Goal: Find contact information: Find contact information

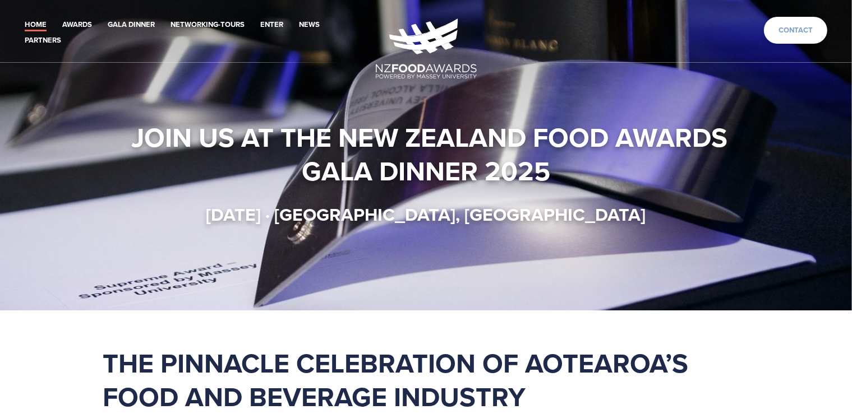
click at [814, 30] on link "Contact" at bounding box center [795, 30] width 63 height 27
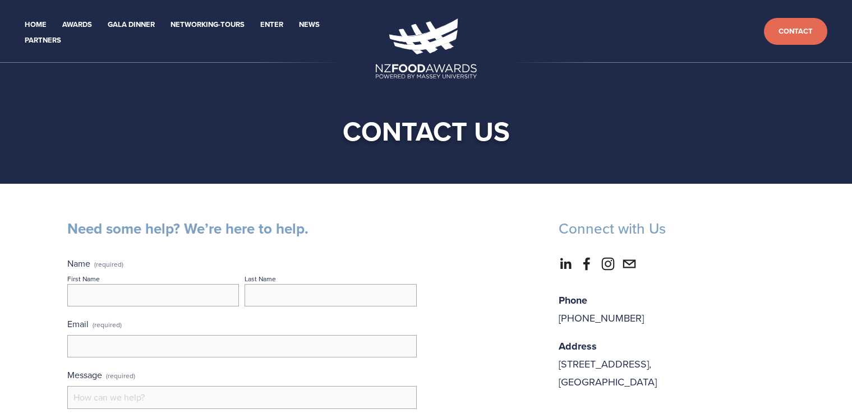
scroll to position [237, 0]
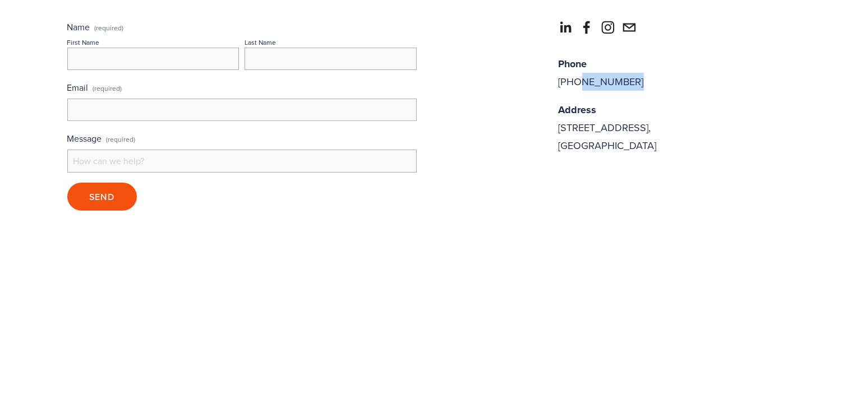
drag, startPoint x: 638, startPoint y: 78, endPoint x: 577, endPoint y: 84, distance: 61.4
click at [577, 84] on p "Phone [PHONE_NUMBER]" at bounding box center [671, 73] width 227 height 36
copy p "21 464 055"
drag, startPoint x: 496, startPoint y: 130, endPoint x: 501, endPoint y: 128, distance: 5.9
click at [497, 129] on div "Need some help? We’re here to help. Name (required) First Name Last Name Email …" at bounding box center [426, 101] width 737 height 237
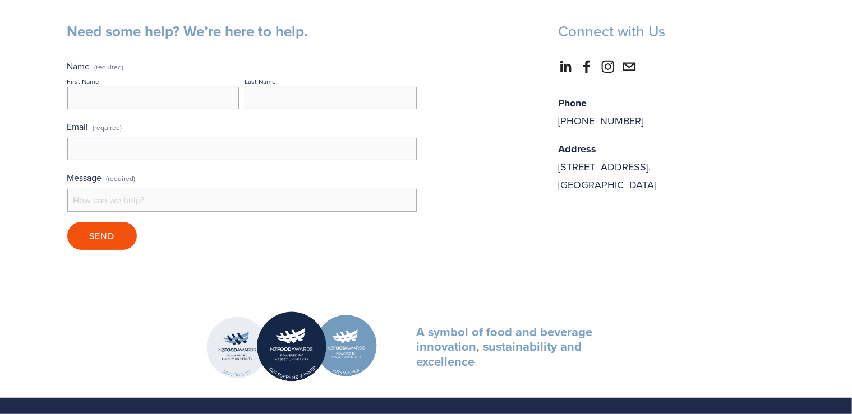
scroll to position [177, 0]
